Goal: Task Accomplishment & Management: Manage account settings

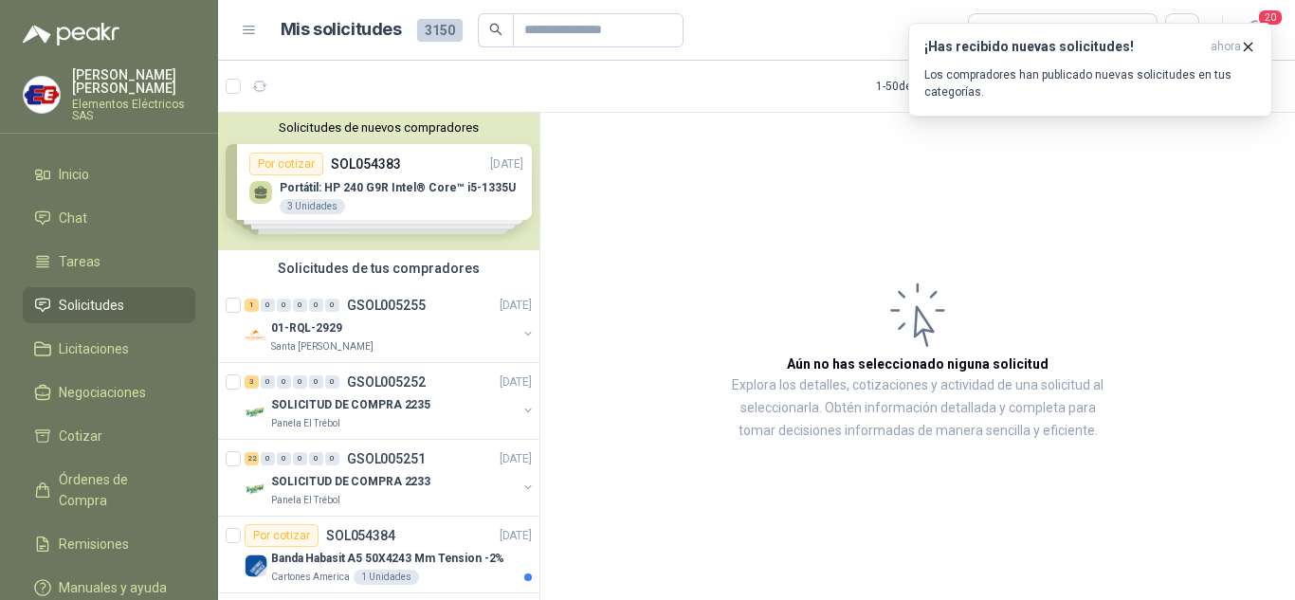
click at [63, 301] on span "Solicitudes" at bounding box center [91, 305] width 65 height 21
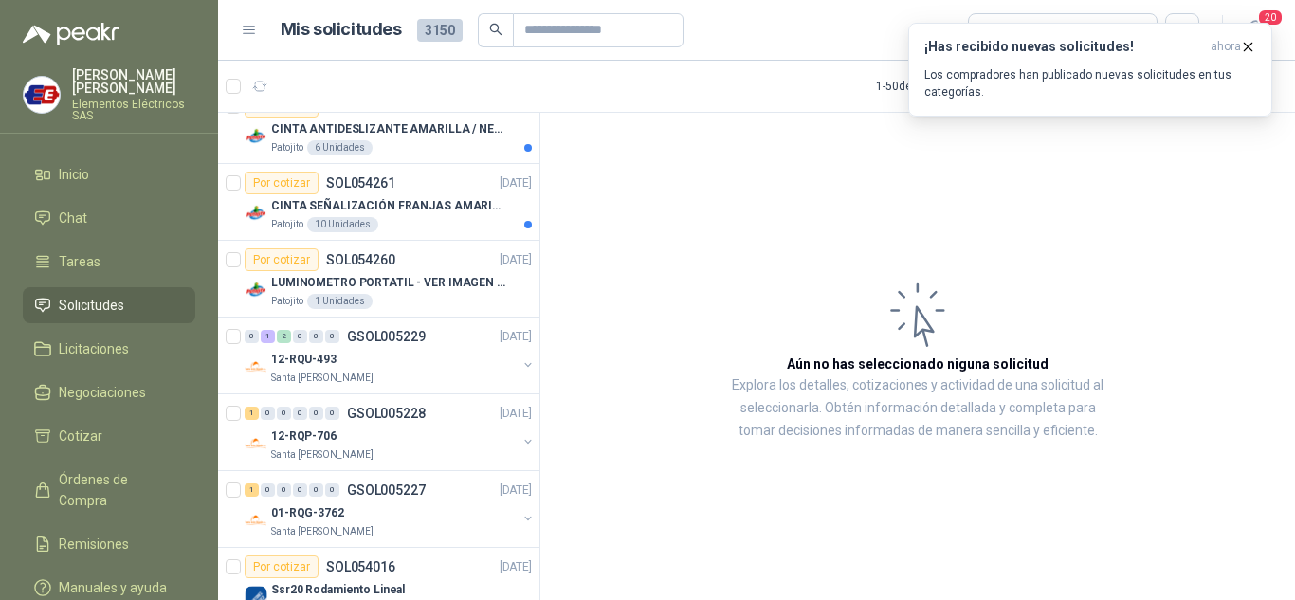
scroll to position [759, 0]
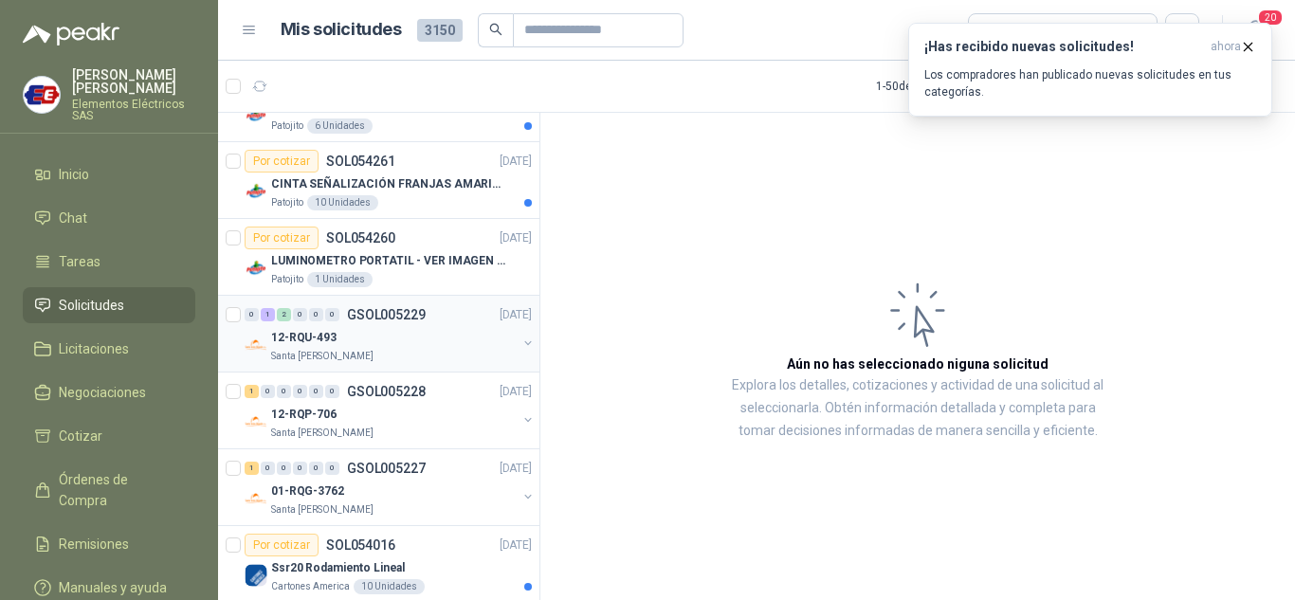
click at [296, 339] on p "12-RQU-493" at bounding box center [303, 338] width 65 height 18
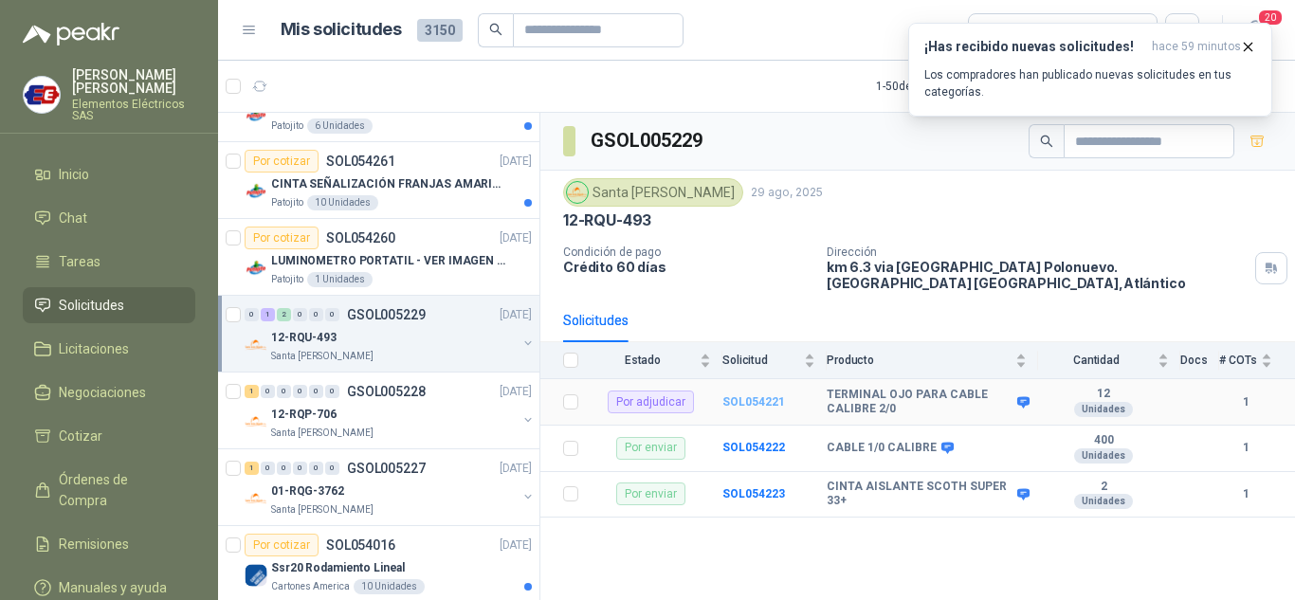
click at [729, 395] on b "SOL054221" at bounding box center [754, 401] width 63 height 13
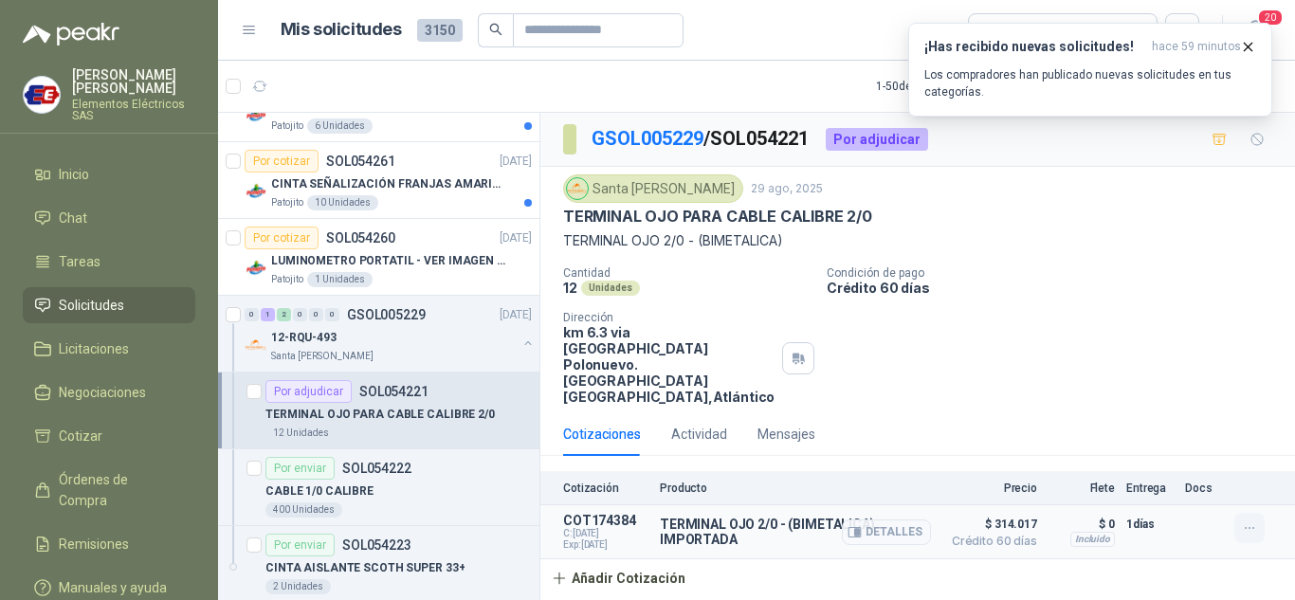
click at [1249, 521] on icon "button" at bounding box center [1250, 529] width 16 height 16
click at [1157, 414] on button "Editar" at bounding box center [1212, 420] width 152 height 30
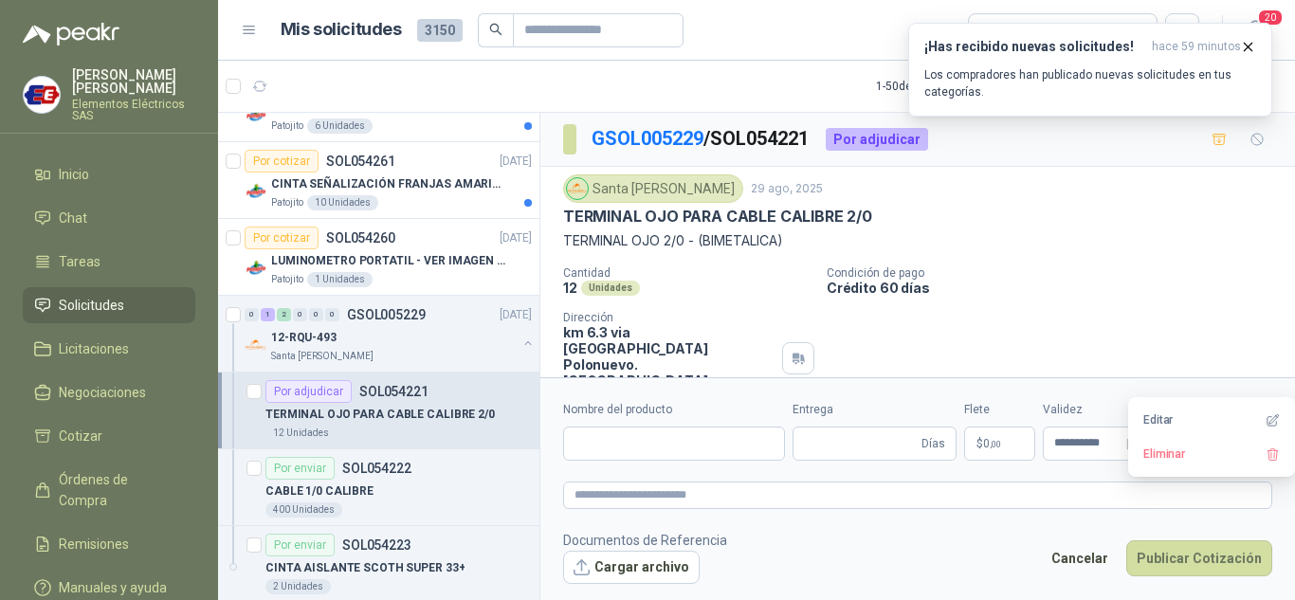
type input "**********"
type input "*"
type input "**********"
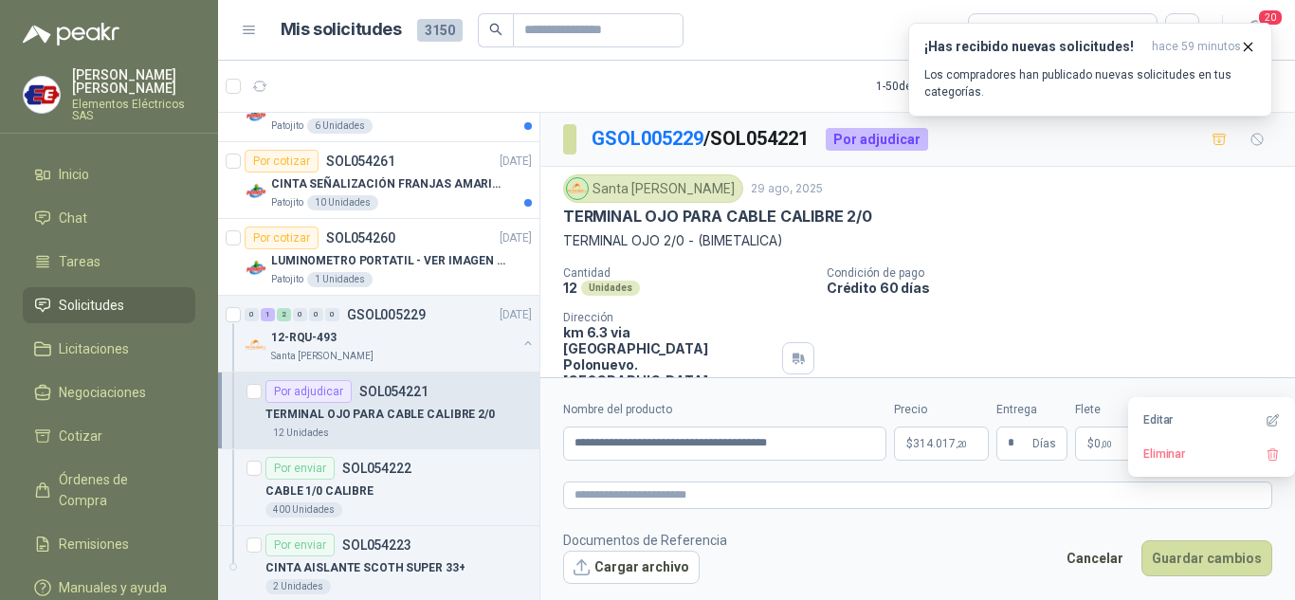
click at [934, 450] on p "$ 314.017 ,20" at bounding box center [941, 444] width 95 height 34
click at [1247, 46] on icon "button" at bounding box center [1249, 47] width 8 height 8
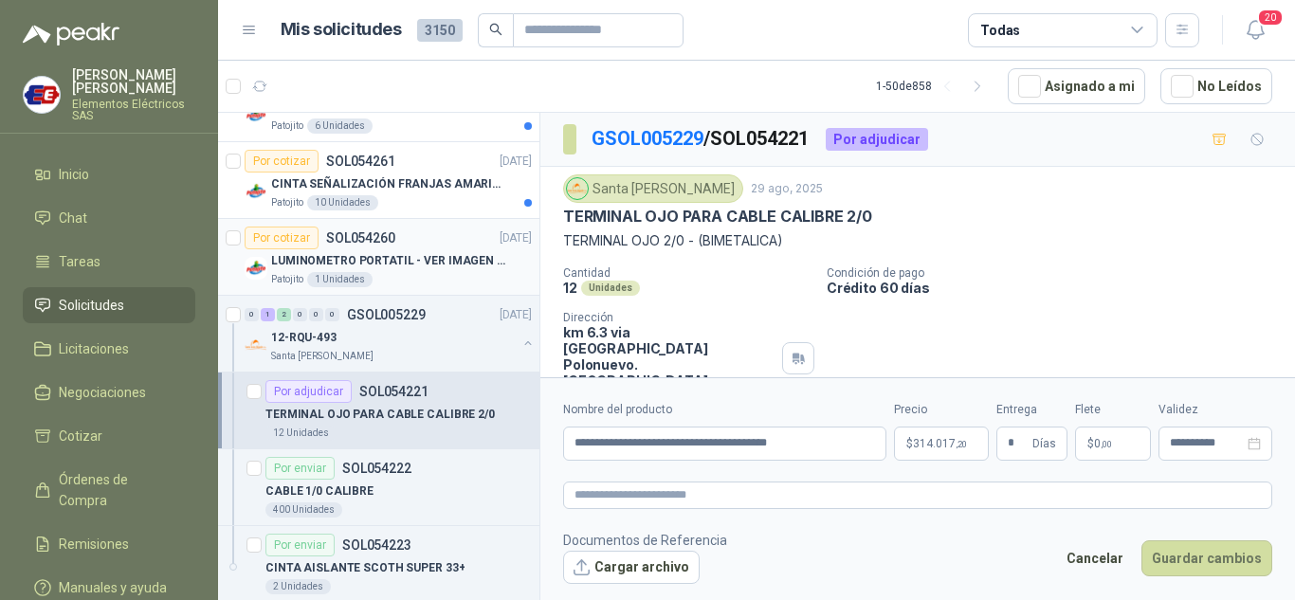
click at [370, 268] on p "LUMINOMETRO PORTATIL - VER IMAGEN ADJUNTA" at bounding box center [389, 261] width 236 height 18
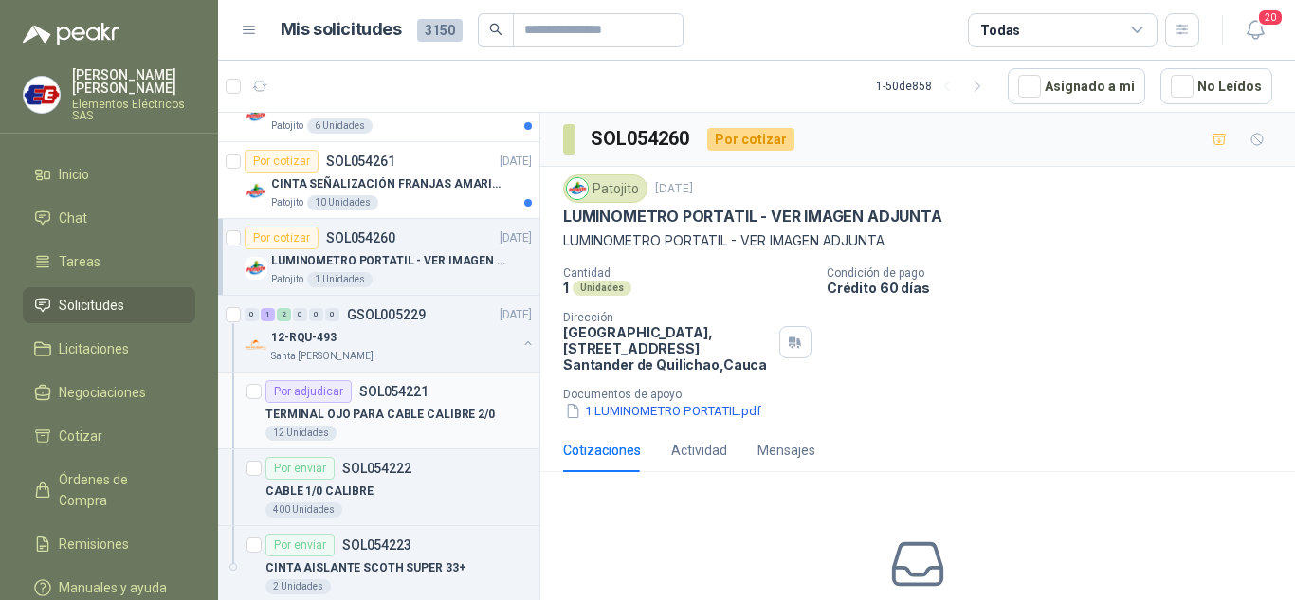
click at [328, 407] on p "TERMINAL OJO PARA CABLE CALIBRE 2/0" at bounding box center [380, 415] width 229 height 18
